Goal: Browse casually

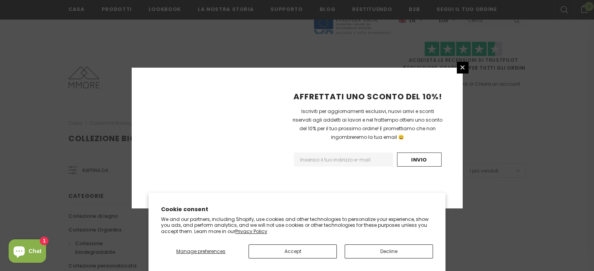
scroll to position [529, 0]
